Goal: Use online tool/utility: Utilize a website feature to perform a specific function

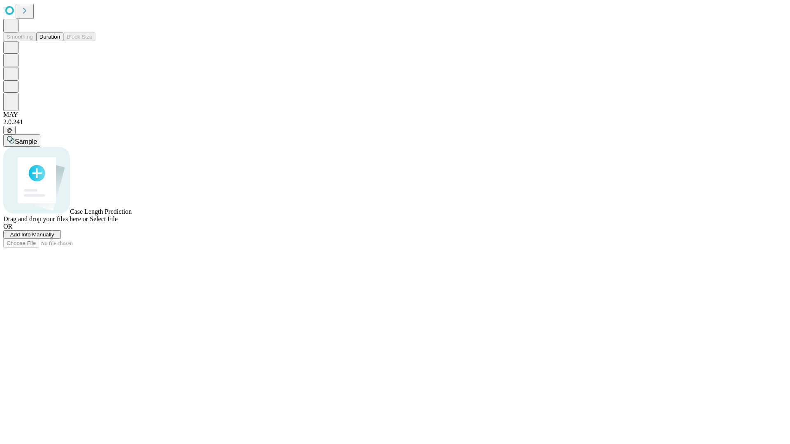
click at [60, 41] on button "Duration" at bounding box center [49, 36] width 27 height 9
click at [54, 238] on span "Add Info Manually" at bounding box center [32, 235] width 44 height 6
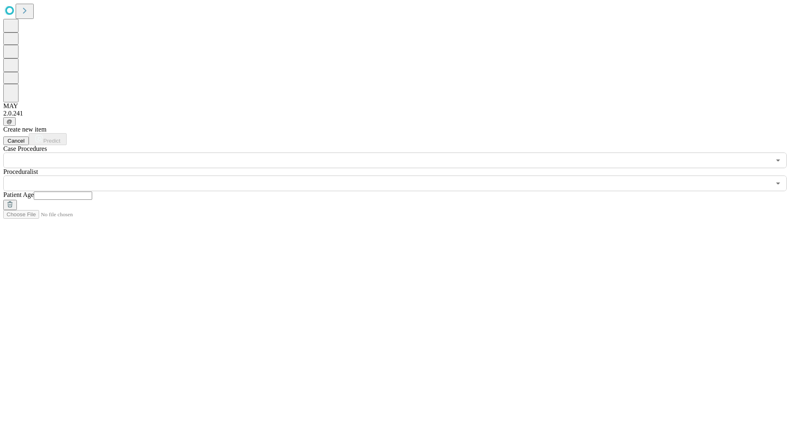
click at [92, 192] on input "text" at bounding box center [63, 196] width 58 height 8
type input "*"
click at [401, 176] on input "text" at bounding box center [386, 184] width 767 height 16
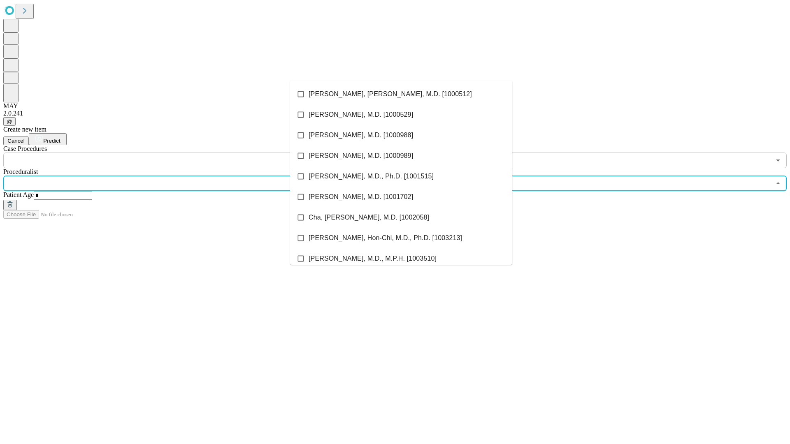
click at [401, 94] on li "[PERSON_NAME], [PERSON_NAME], M.D. [1000512]" at bounding box center [401, 94] width 222 height 21
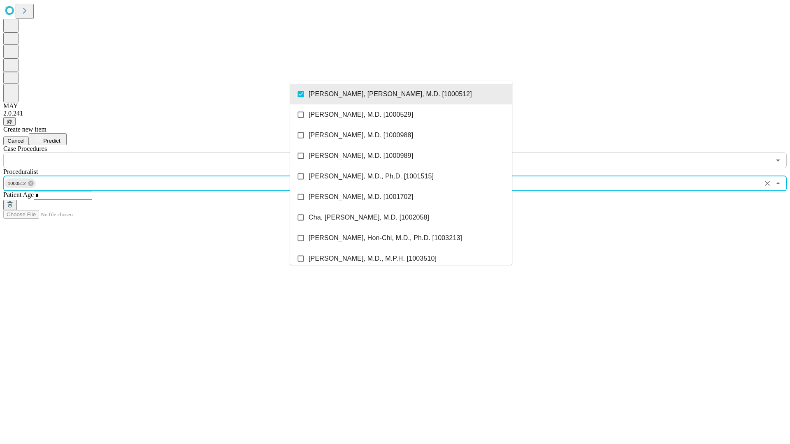
click at [173, 153] on input "text" at bounding box center [386, 161] width 767 height 16
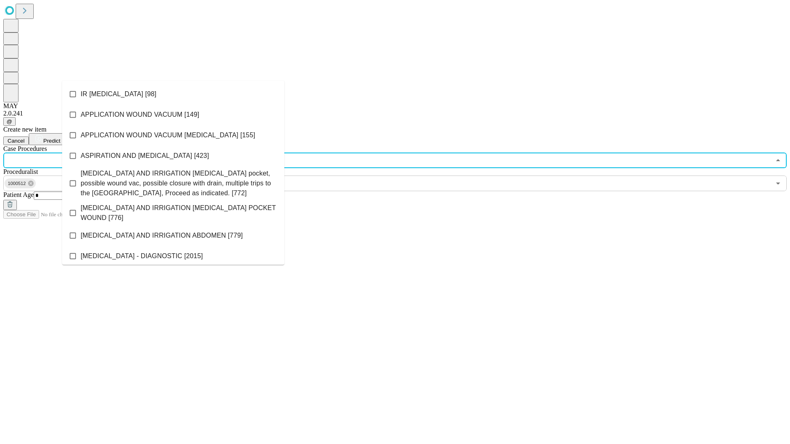
click at [173, 94] on li "IR [MEDICAL_DATA] [98]" at bounding box center [173, 94] width 222 height 21
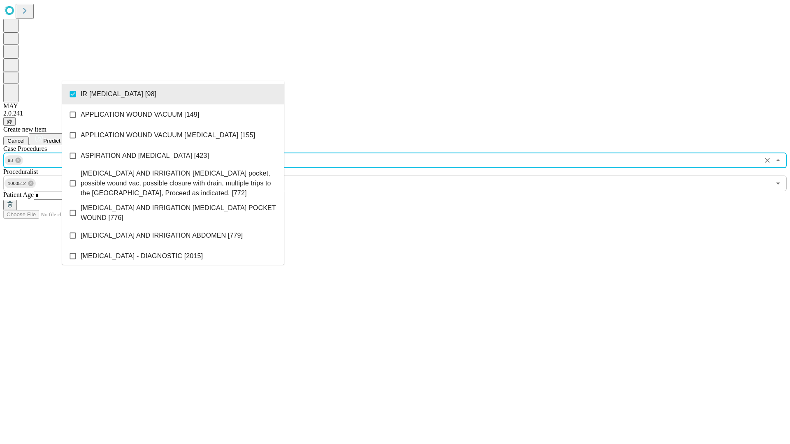
click at [60, 138] on span "Predict" at bounding box center [51, 141] width 17 height 6
